Goal: Task Accomplishment & Management: Manage account settings

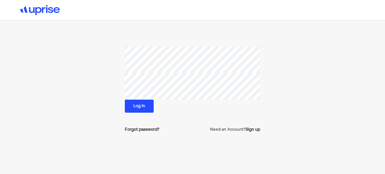
click at [137, 109] on button "Log in" at bounding box center [139, 106] width 29 height 13
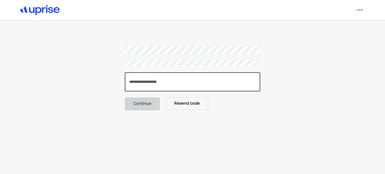
click at [161, 79] on input "number" at bounding box center [193, 82] width 136 height 19
paste input "******"
type input "******"
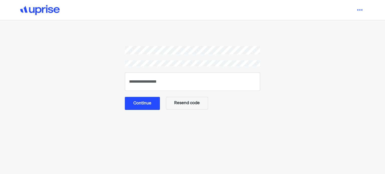
click at [156, 105] on button "Continue" at bounding box center [142, 103] width 35 height 13
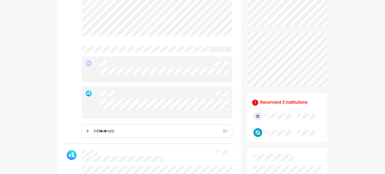
scroll to position [201, 0]
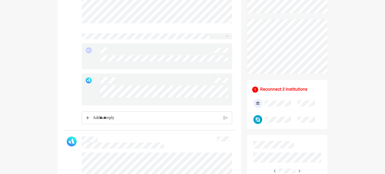
click at [114, 121] on p "Rich Text Editor. Editing area: main" at bounding box center [156, 118] width 127 height 7
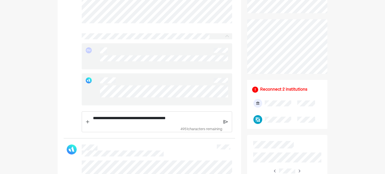
click at [226, 124] on img at bounding box center [226, 122] width 4 height 5
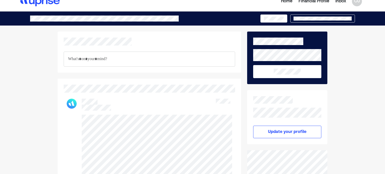
scroll to position [0, 0]
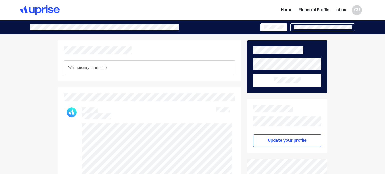
click at [304, 10] on div "Financial Profile" at bounding box center [314, 10] width 31 height 6
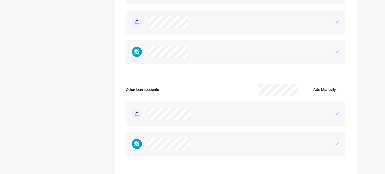
scroll to position [1631, 0]
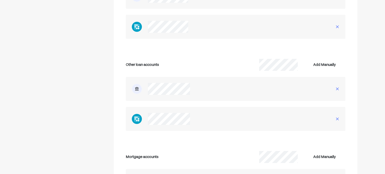
click at [134, 117] on img at bounding box center [137, 119] width 10 height 10
click at [338, 89] on img at bounding box center [338, 89] width 4 height 4
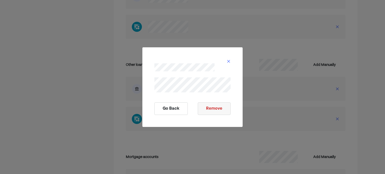
click at [173, 107] on button "Go Back" at bounding box center [171, 109] width 33 height 13
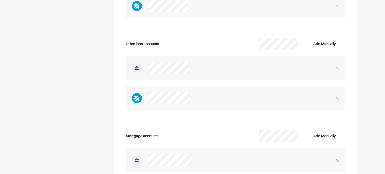
scroll to position [1681, 0]
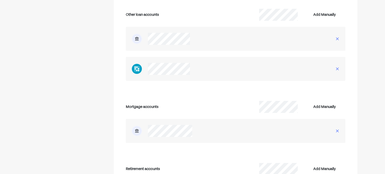
click at [338, 68] on img at bounding box center [338, 69] width 4 height 4
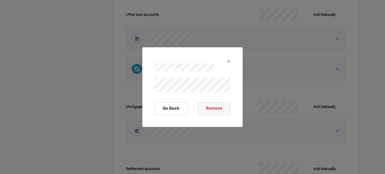
click at [177, 107] on button "Go Back" at bounding box center [171, 109] width 33 height 13
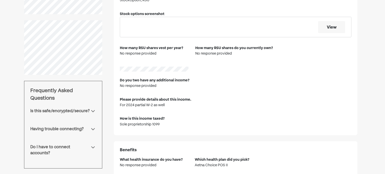
scroll to position [0, 0]
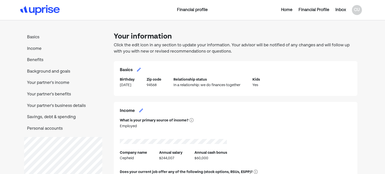
click at [34, 36] on p "Basics" at bounding box center [63, 37] width 78 height 7
click at [288, 10] on div "Home" at bounding box center [287, 10] width 12 height 6
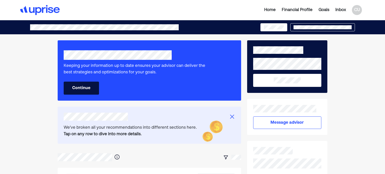
click at [85, 89] on button "Continue" at bounding box center [81, 88] width 35 height 13
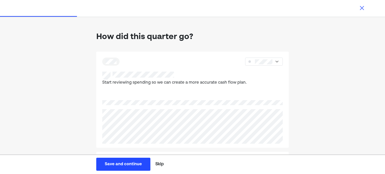
click at [363, 7] on img at bounding box center [362, 8] width 6 height 6
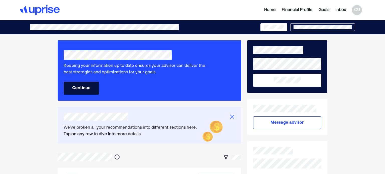
click at [269, 9] on div "Home" at bounding box center [271, 10] width 12 height 6
click at [327, 8] on div "Goals" at bounding box center [324, 10] width 11 height 6
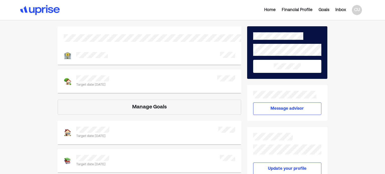
click at [199, 83] on div "Target date [DATE]" at bounding box center [149, 82] width 171 height 12
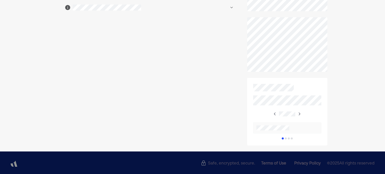
scroll to position [232, 0]
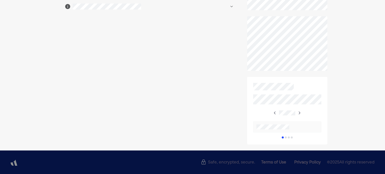
click at [301, 112] on img at bounding box center [300, 113] width 4 height 4
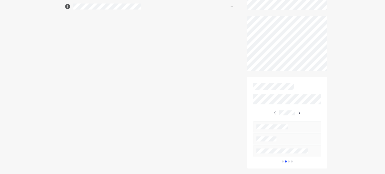
click at [301, 112] on img at bounding box center [300, 113] width 4 height 4
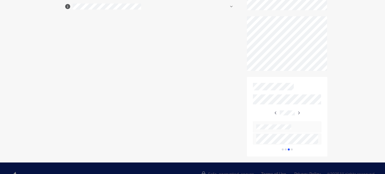
click at [301, 112] on div at bounding box center [287, 130] width 68 height 42
click at [299, 112] on img at bounding box center [299, 113] width 4 height 4
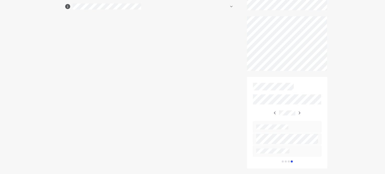
click at [299, 112] on img at bounding box center [300, 113] width 4 height 4
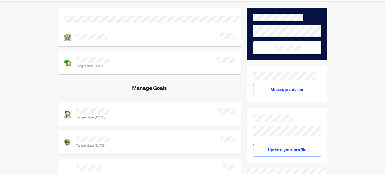
scroll to position [0, 0]
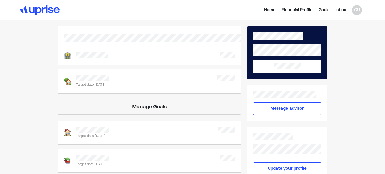
click at [324, 10] on div "Goals" at bounding box center [324, 10] width 11 height 6
click at [301, 9] on div "Financial Profile" at bounding box center [297, 10] width 31 height 6
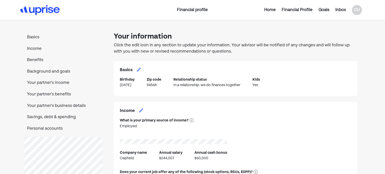
click at [272, 10] on div "Home" at bounding box center [271, 10] width 12 height 6
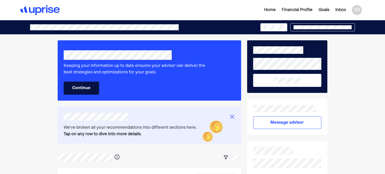
click at [343, 11] on div "Inbox" at bounding box center [341, 10] width 11 height 6
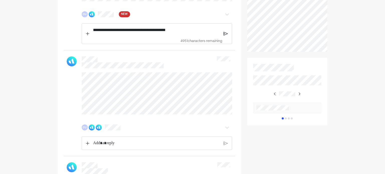
scroll to position [226, 0]
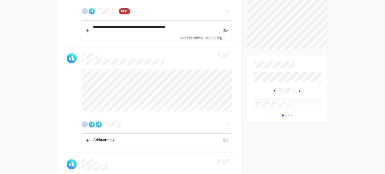
click at [228, 128] on img at bounding box center [227, 125] width 6 height 6
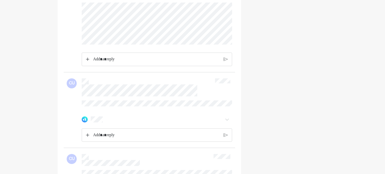
scroll to position [1456, 0]
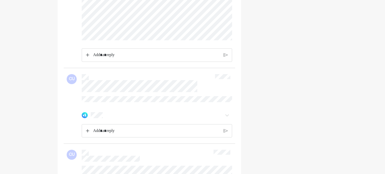
click at [227, 118] on img at bounding box center [227, 115] width 6 height 6
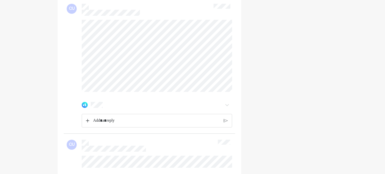
scroll to position [1656, 0]
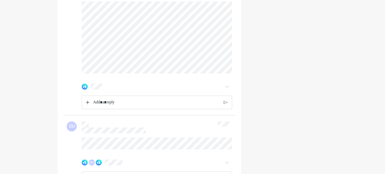
click at [227, 90] on img at bounding box center [227, 87] width 6 height 6
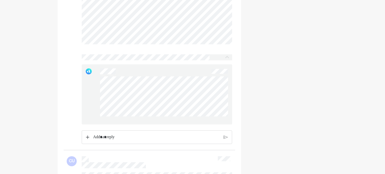
scroll to position [1686, 0]
click at [114, 140] on p "Rich Text Editor. Editing area: main" at bounding box center [156, 136] width 127 height 7
